Goal: Use online tool/utility: Utilize a website feature to perform a specific function

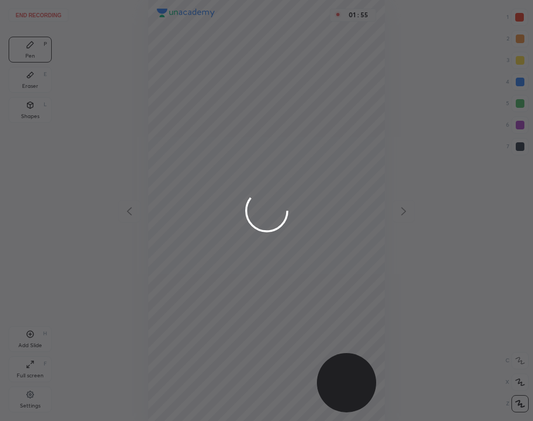
scroll to position [421, 360]
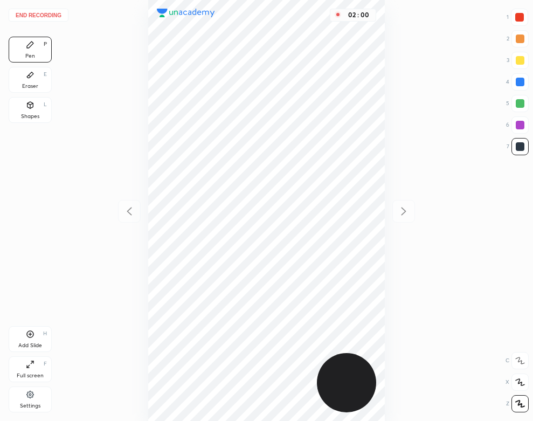
click at [24, 82] on div "Eraser E" at bounding box center [30, 80] width 43 height 26
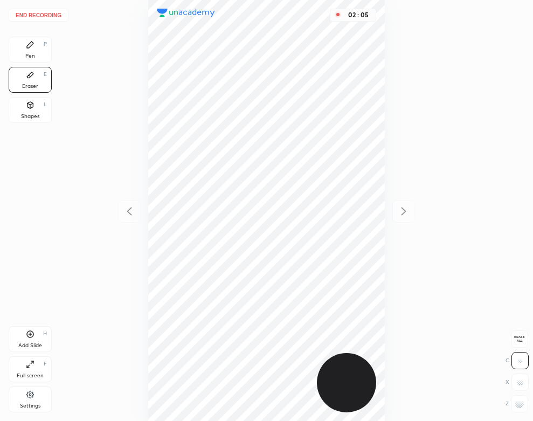
click at [31, 55] on div "Pen" at bounding box center [30, 55] width 10 height 5
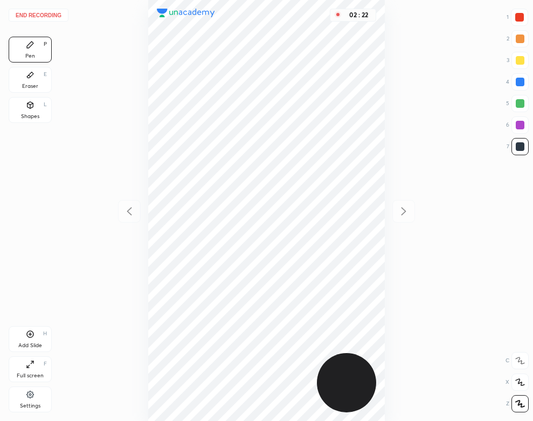
click at [30, 111] on div "Shapes L" at bounding box center [30, 110] width 43 height 26
click at [26, 76] on icon at bounding box center [30, 75] width 9 height 9
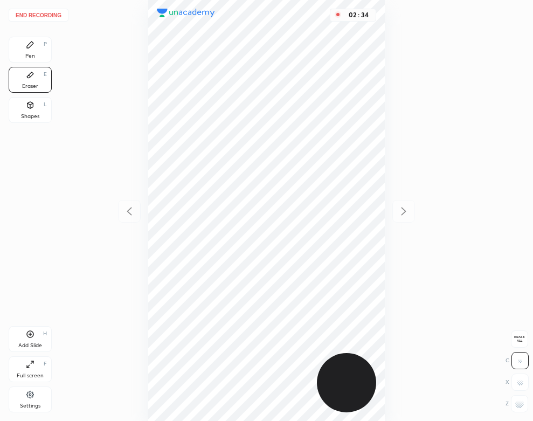
click at [34, 51] on div "Pen P" at bounding box center [30, 50] width 43 height 26
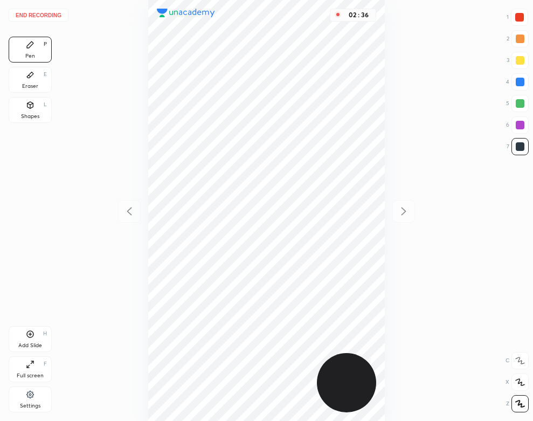
click at [29, 107] on icon at bounding box center [30, 105] width 6 height 6
click at [26, 43] on icon at bounding box center [30, 44] width 9 height 9
click at [41, 337] on div "Add Slide H" at bounding box center [30, 339] width 43 height 26
click at [13, 106] on div "Shapes L" at bounding box center [30, 110] width 43 height 26
click at [40, 85] on div "Eraser E" at bounding box center [30, 80] width 43 height 26
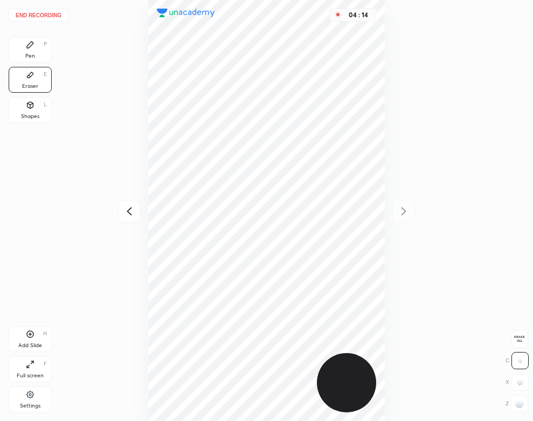
click at [30, 44] on icon at bounding box center [30, 44] width 6 height 6
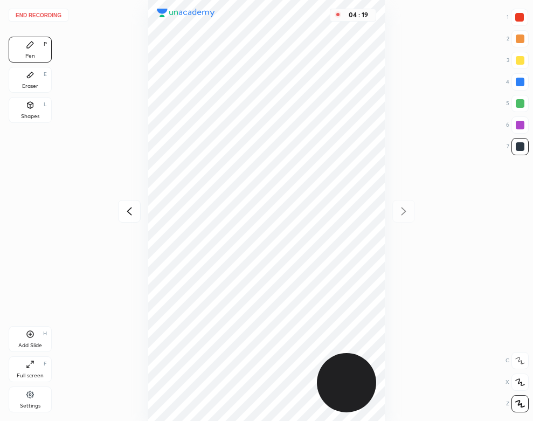
click at [51, 17] on button "End recording" at bounding box center [39, 15] width 60 height 13
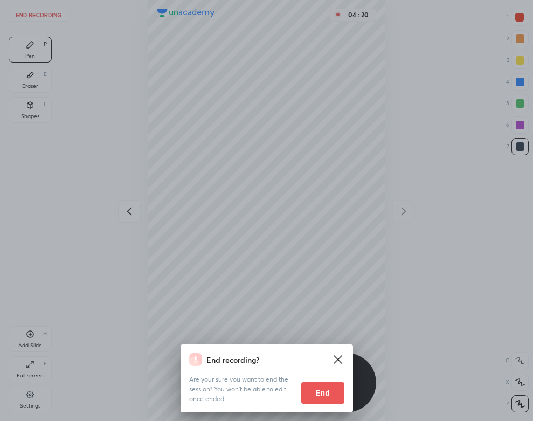
click at [327, 396] on button "End" at bounding box center [322, 393] width 43 height 22
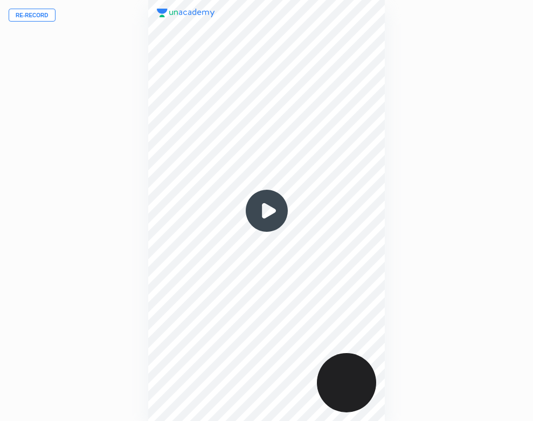
click at [270, 205] on img at bounding box center [267, 211] width 52 height 52
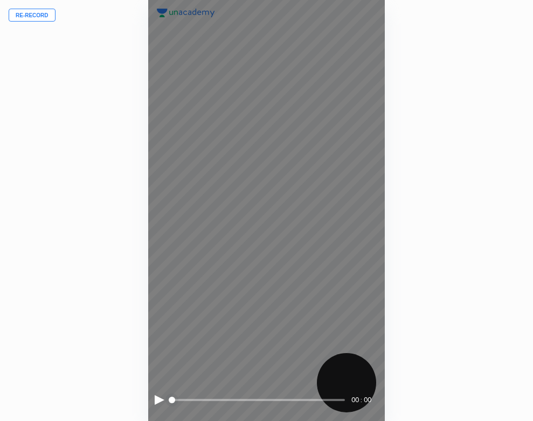
click at [156, 399] on div at bounding box center [160, 400] width 10 height 10
